Goal: Check status: Check status

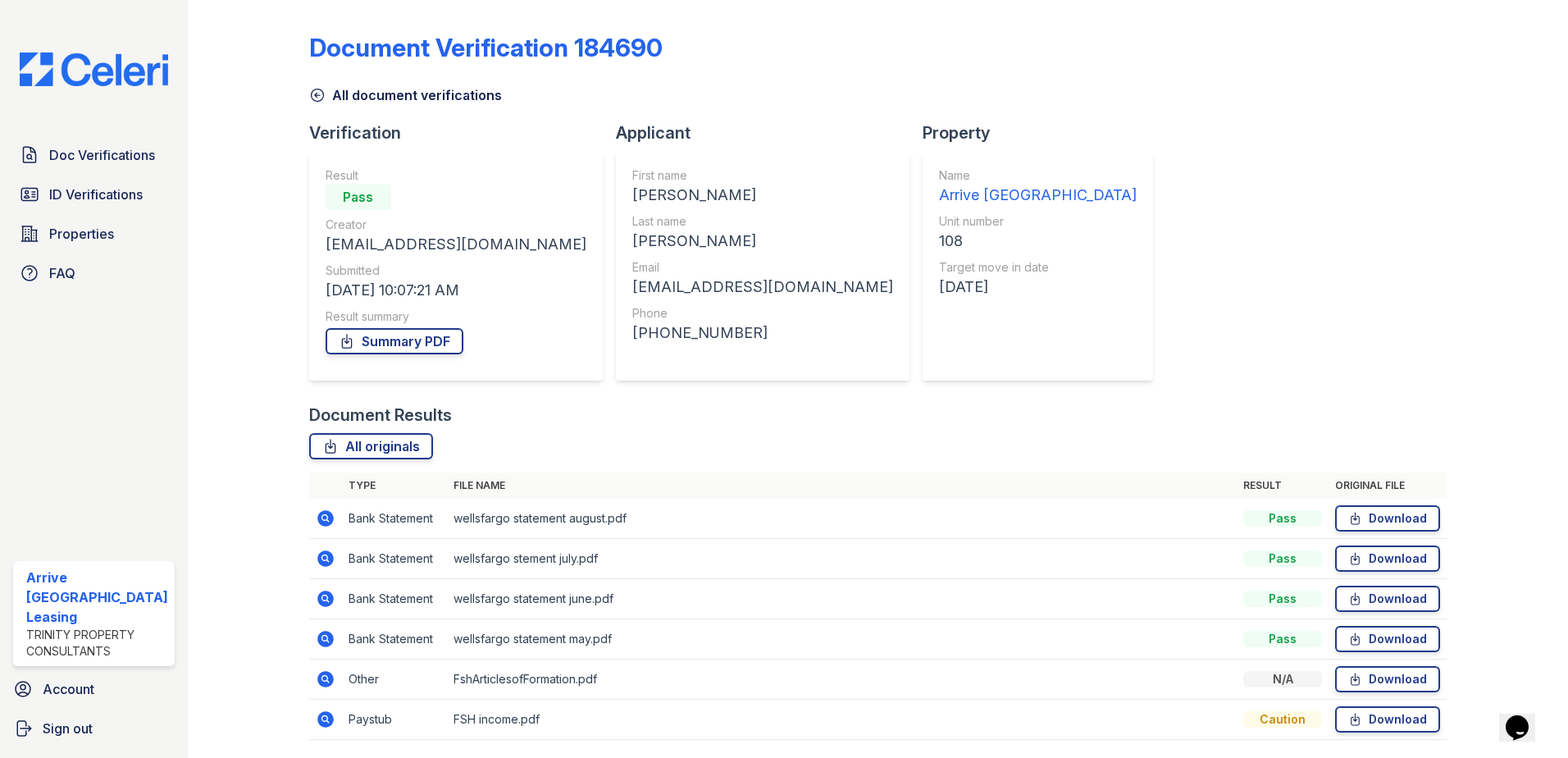
scroll to position [54, 0]
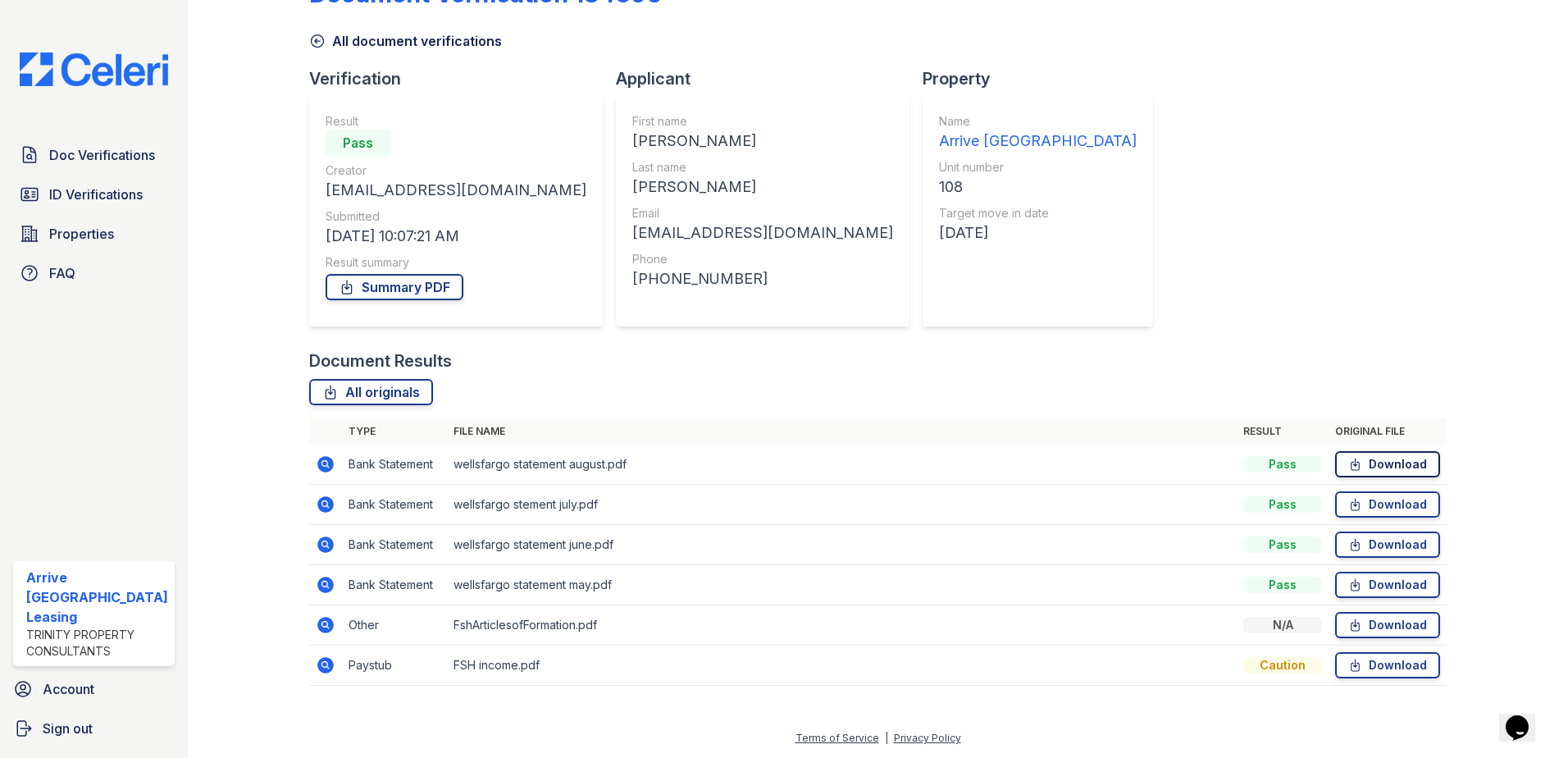
click at [1381, 466] on link "Download" at bounding box center [1386, 464] width 105 height 26
click at [1372, 507] on link "Download" at bounding box center [1386, 504] width 105 height 26
click at [411, 293] on link "Summary PDF" at bounding box center [394, 287] width 137 height 26
click at [150, 189] on link "ID Verifications" at bounding box center [94, 194] width 162 height 33
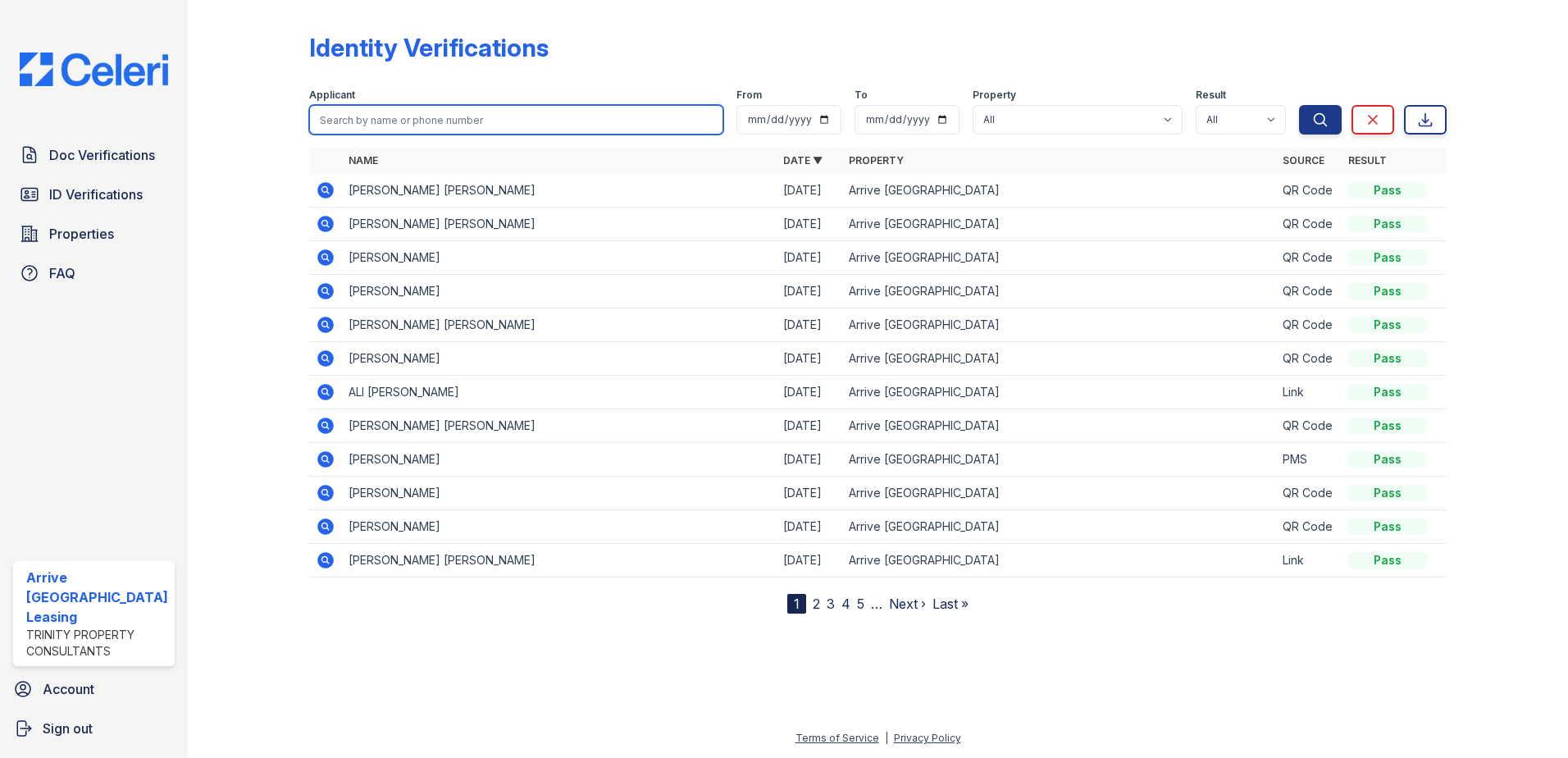
click at [448, 125] on input "search" at bounding box center [517, 119] width 415 height 30
type input "[PERSON_NAME]"
click at [1299, 105] on button "Search" at bounding box center [1320, 119] width 42 height 30
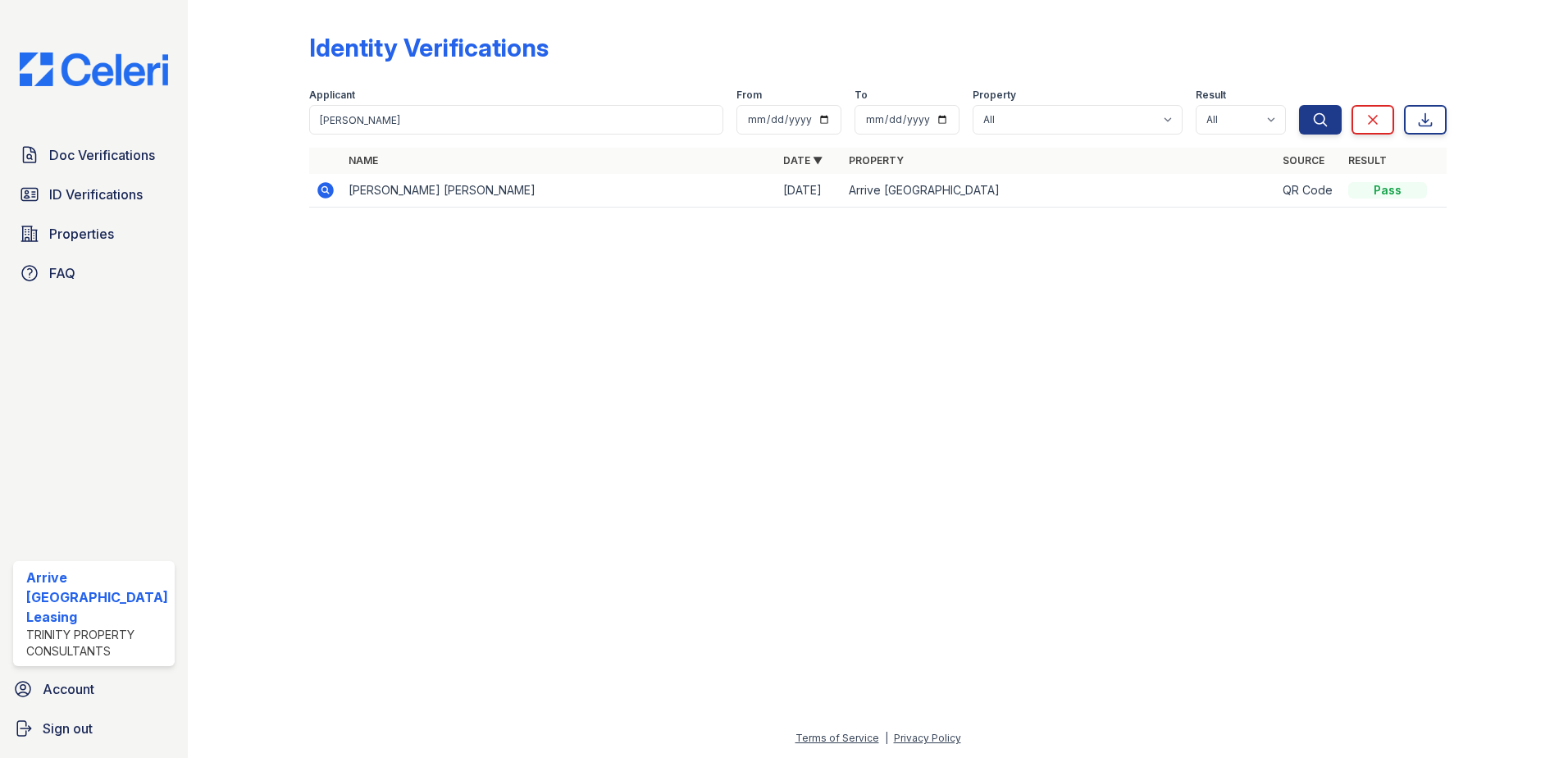
click at [327, 190] on icon at bounding box center [325, 190] width 16 height 16
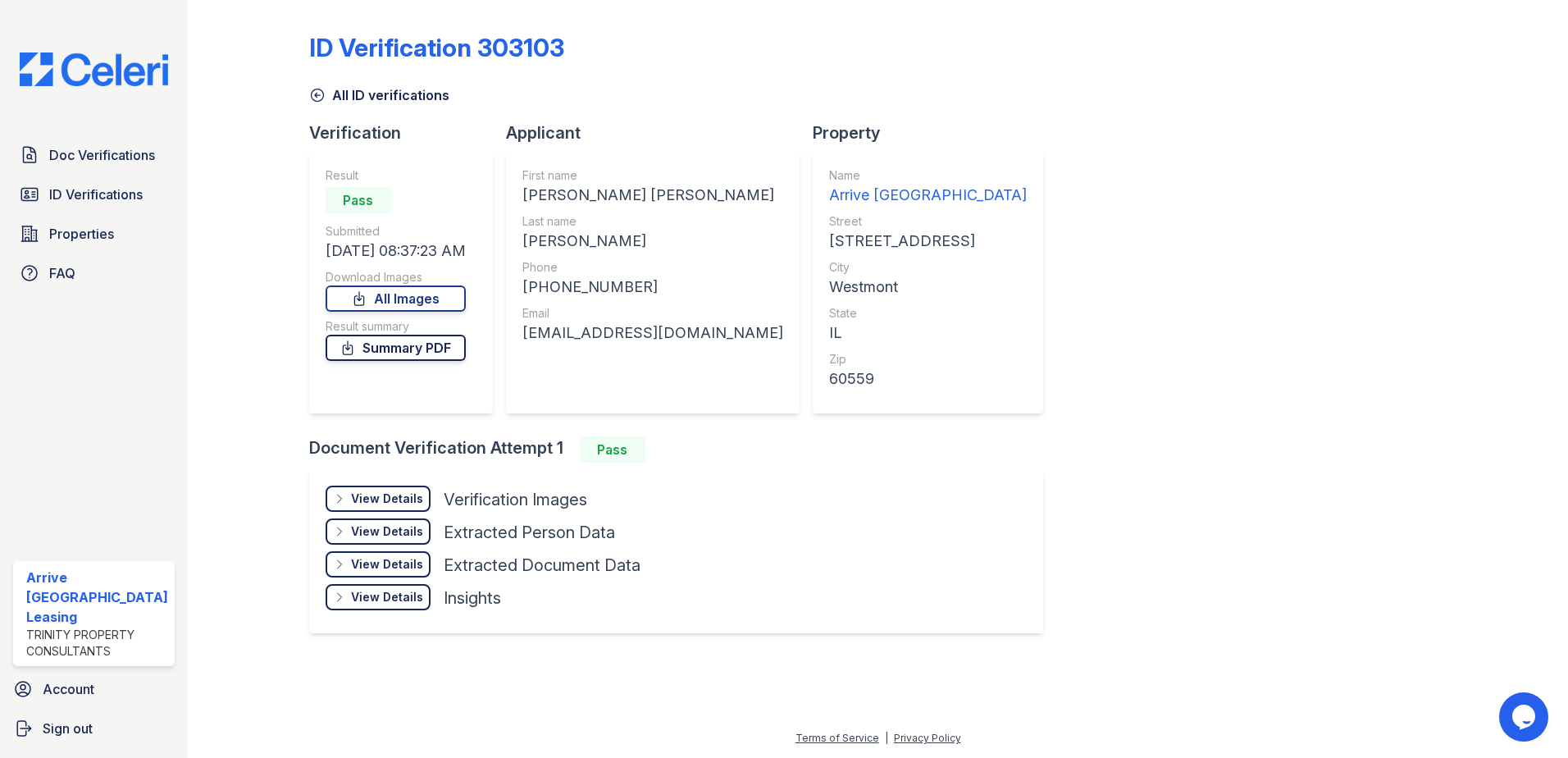
click at [446, 354] on link "Summary PDF" at bounding box center [396, 347] width 140 height 26
click at [404, 493] on div "View Details" at bounding box center [386, 498] width 72 height 16
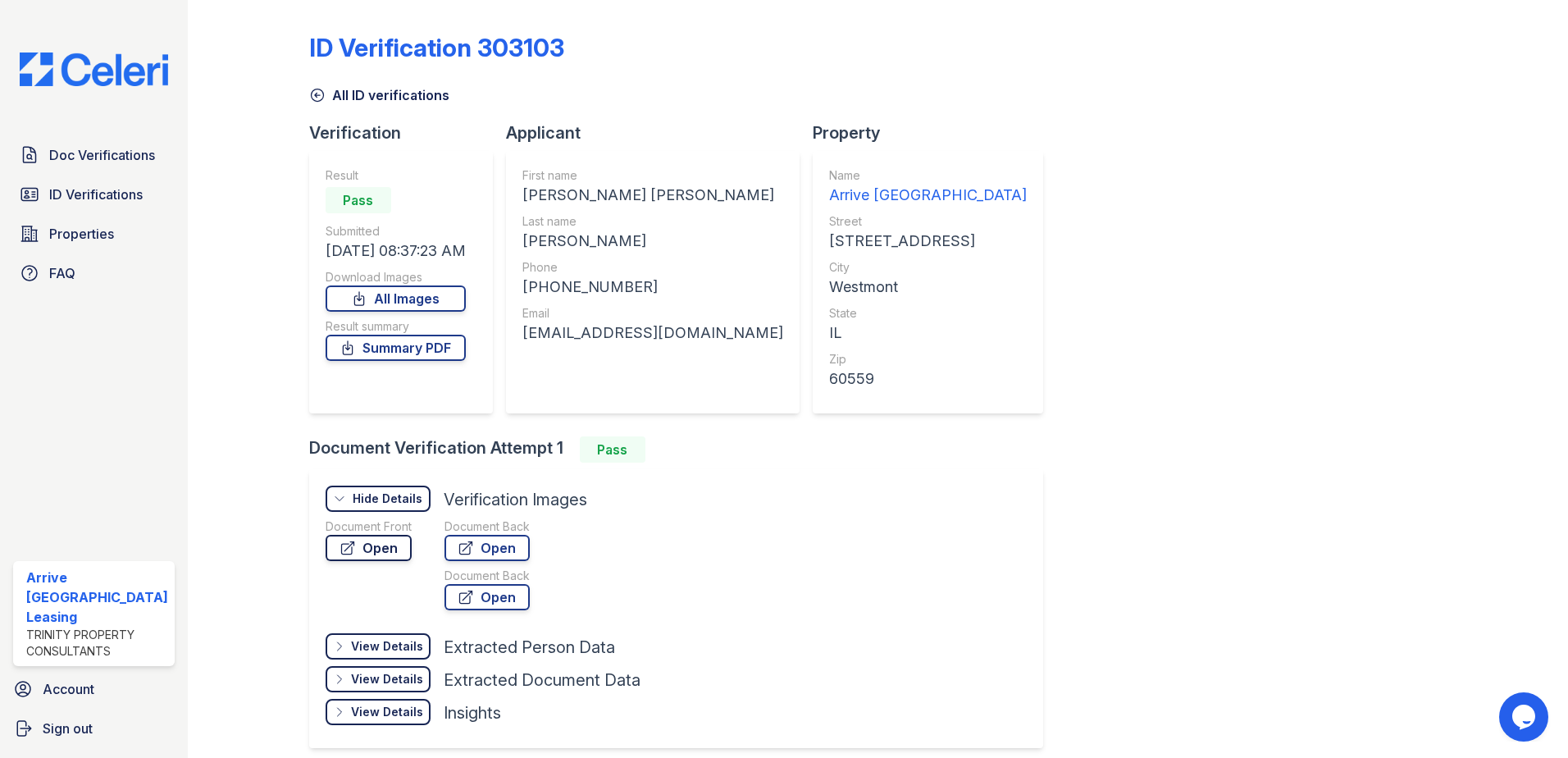
click at [375, 545] on link "Open" at bounding box center [369, 547] width 87 height 26
click at [496, 553] on link "Open" at bounding box center [486, 547] width 86 height 26
click at [116, 187] on span "ID Verifications" at bounding box center [95, 194] width 93 height 19
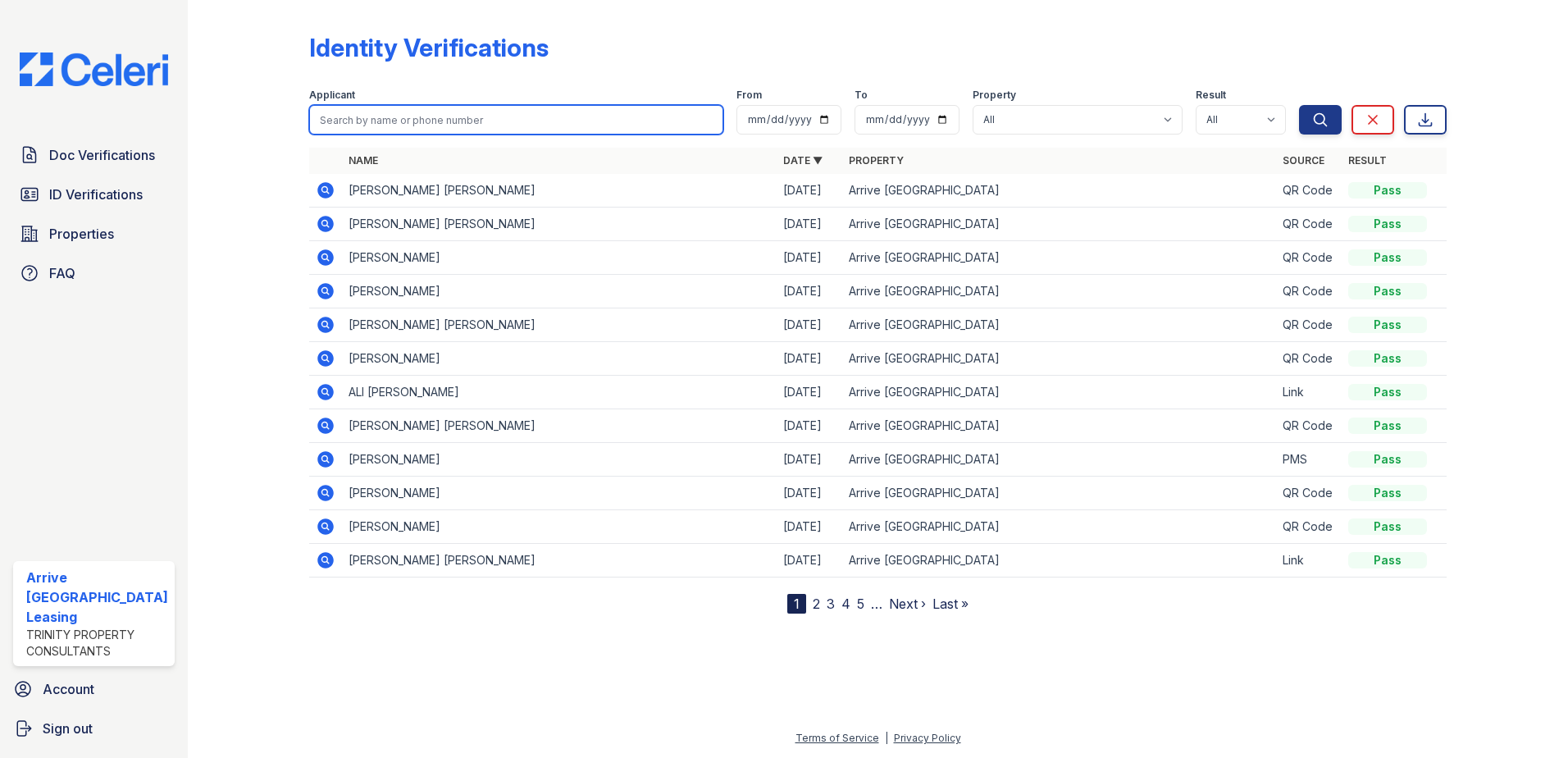
click at [457, 119] on input "search" at bounding box center [517, 119] width 415 height 30
type input "mason"
click at [1299, 105] on button "Search" at bounding box center [1320, 119] width 42 height 30
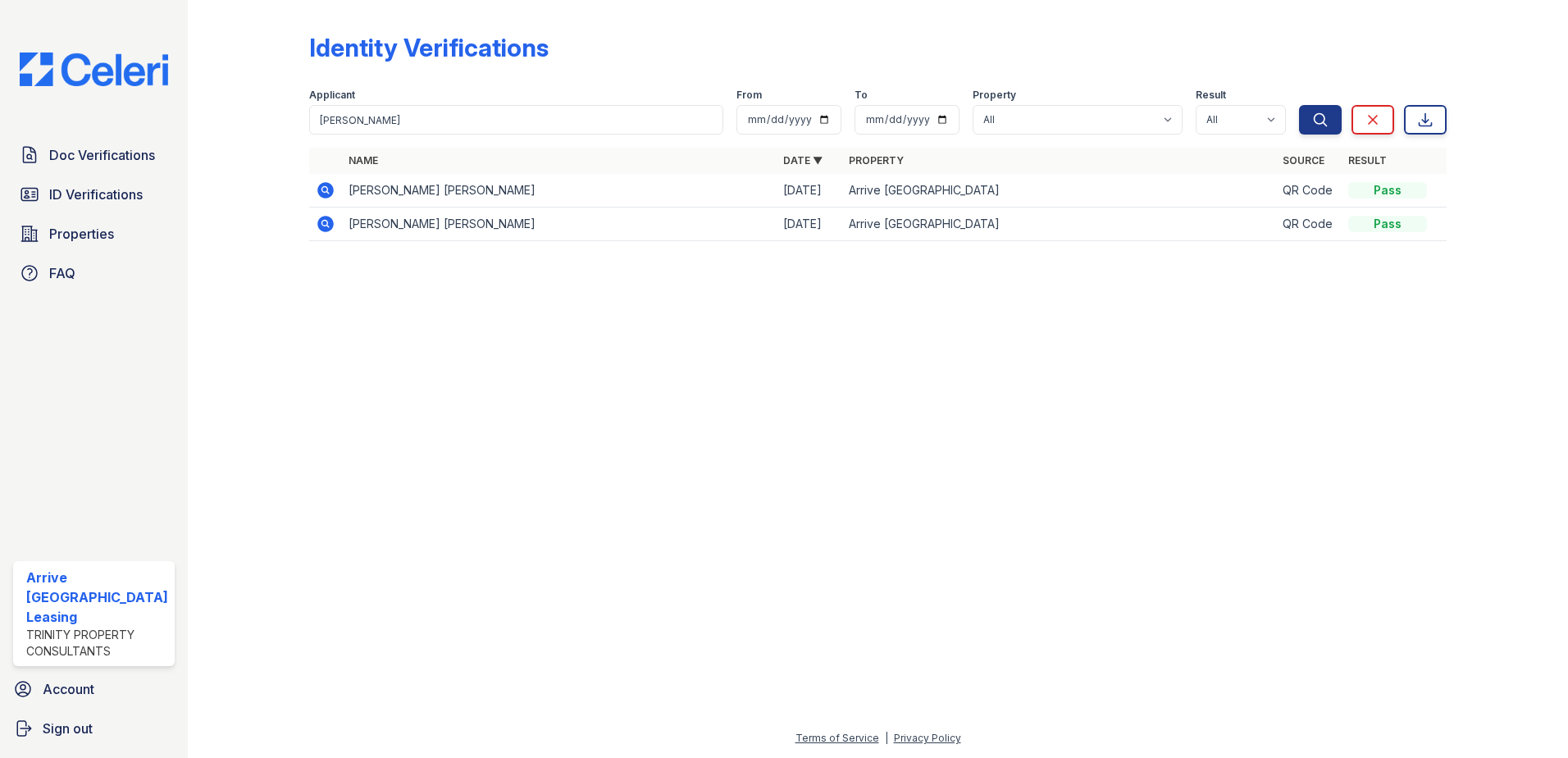
click at [325, 192] on icon at bounding box center [325, 190] width 19 height 19
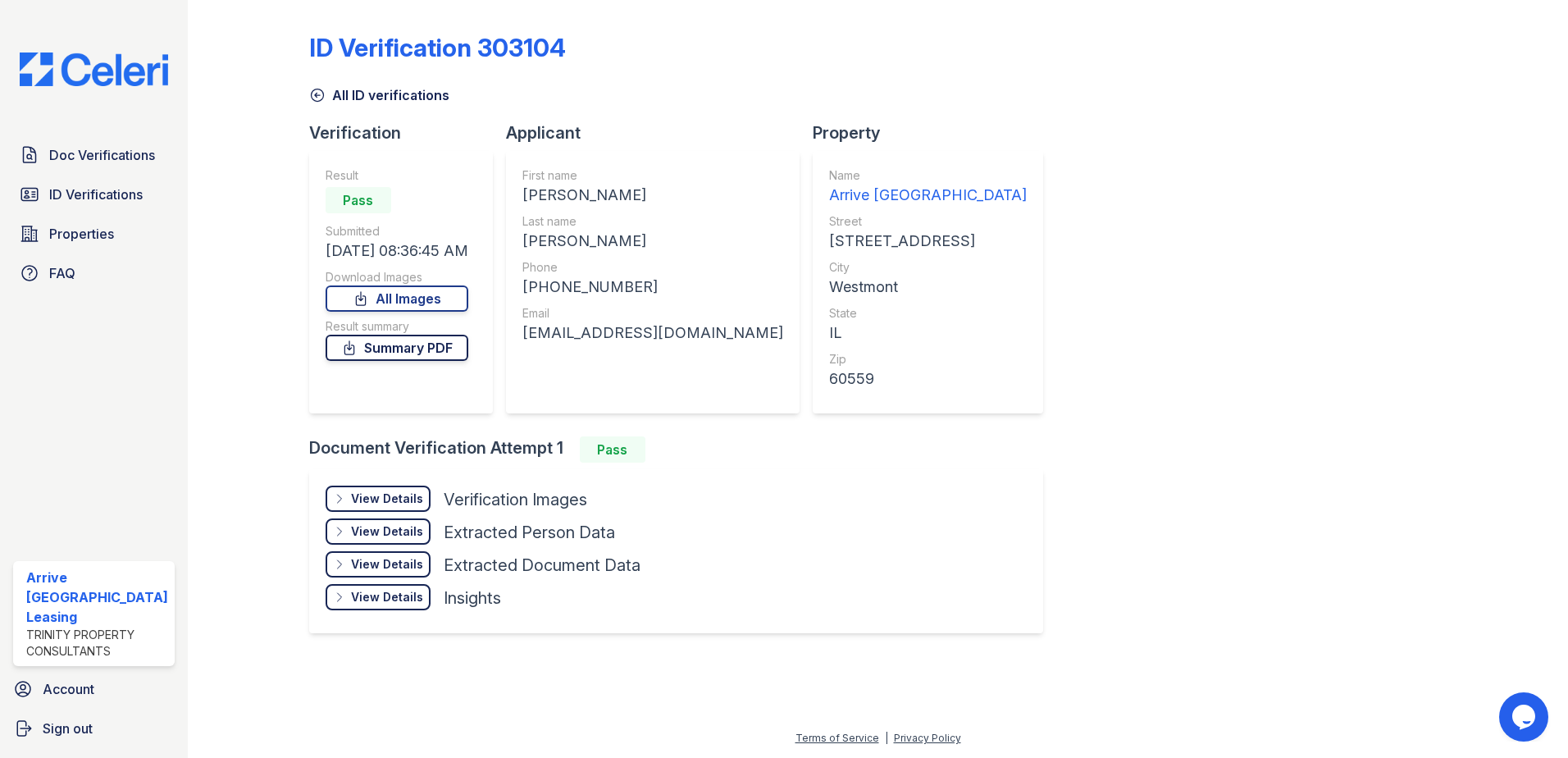
click at [410, 354] on link "Summary PDF" at bounding box center [397, 347] width 142 height 26
click at [375, 497] on div "View Details" at bounding box center [386, 498] width 72 height 16
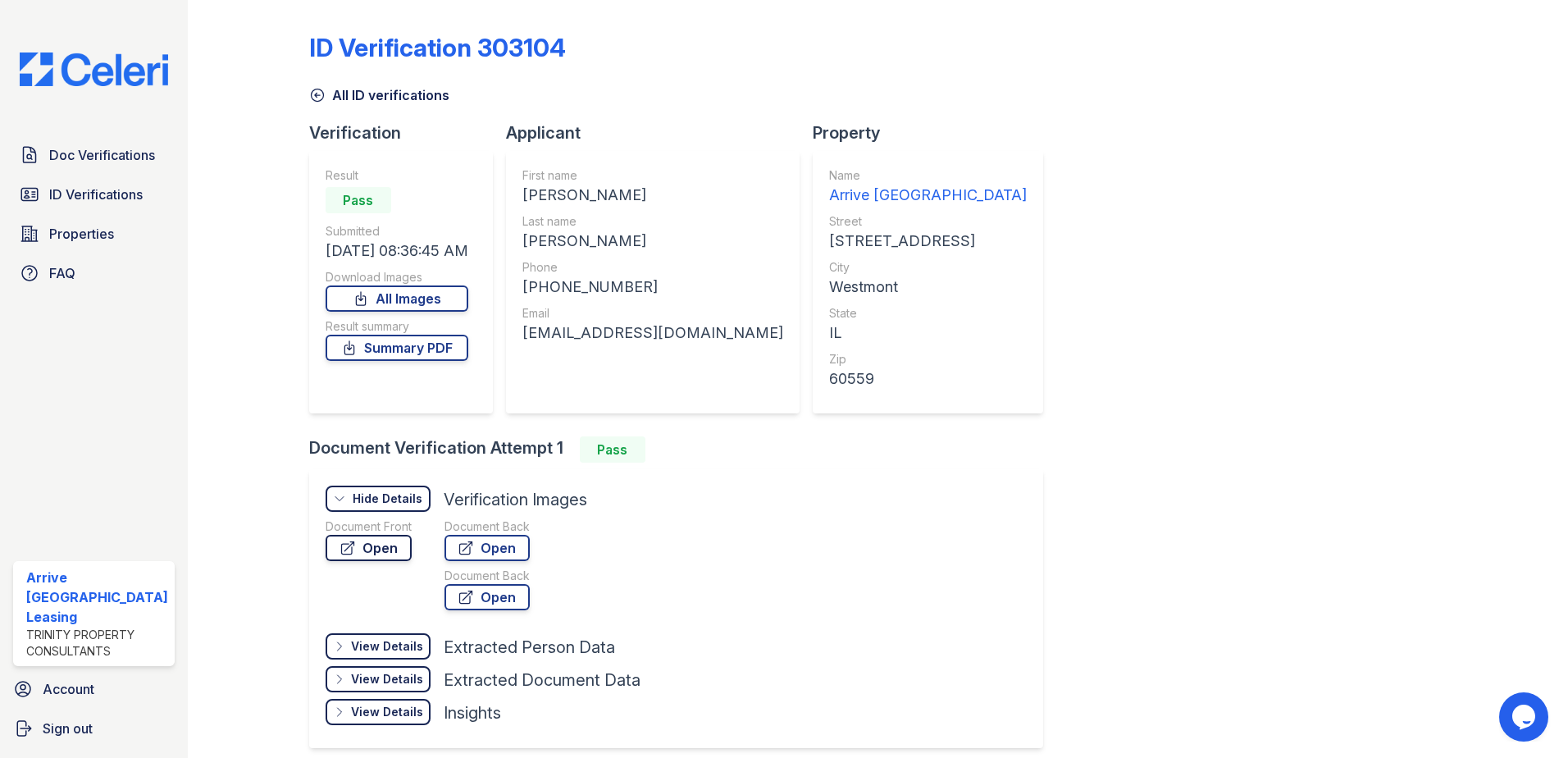
click at [386, 541] on link "Open" at bounding box center [369, 547] width 87 height 26
click at [512, 543] on link "Open" at bounding box center [486, 547] width 86 height 26
